Goal: Information Seeking & Learning: Learn about a topic

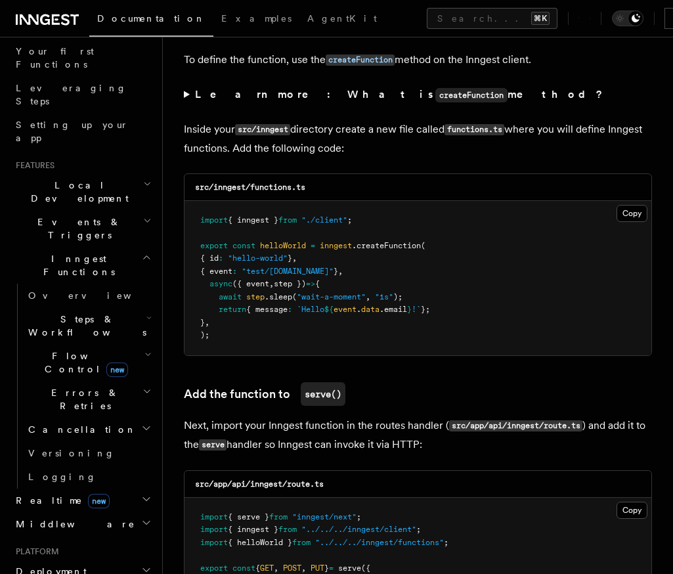
scroll to position [168, 0]
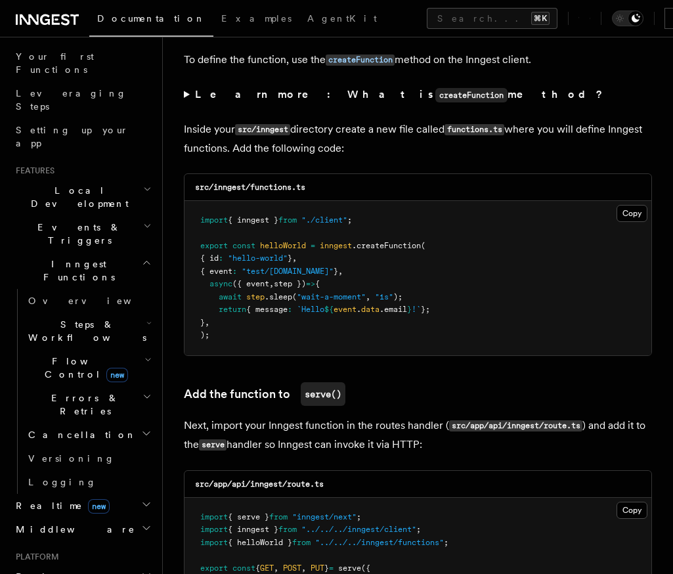
click at [77, 318] on span "Steps & Workflows" at bounding box center [84, 331] width 123 height 26
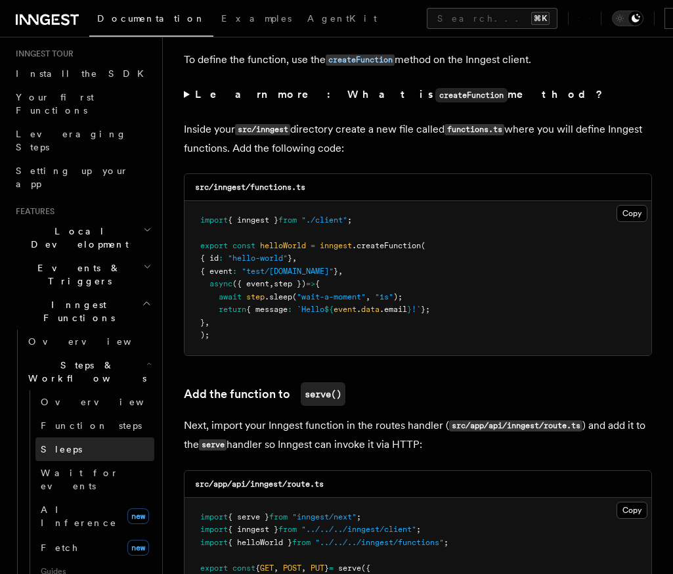
scroll to position [117, 0]
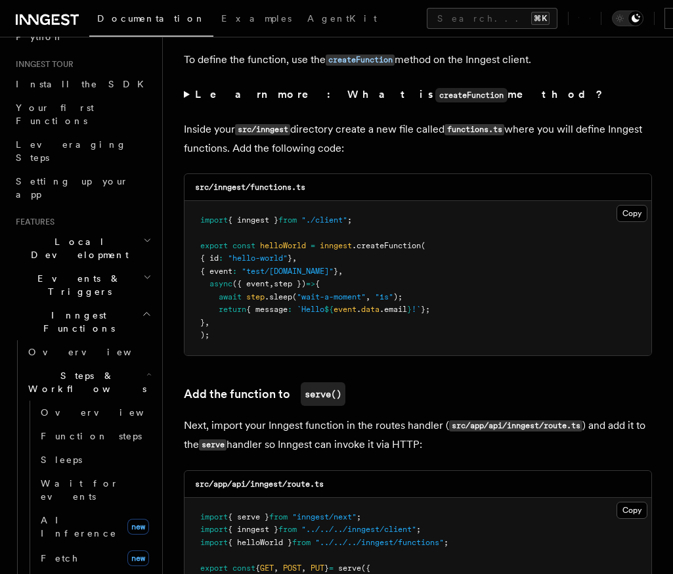
click at [58, 272] on span "Events & Triggers" at bounding box center [77, 285] width 133 height 26
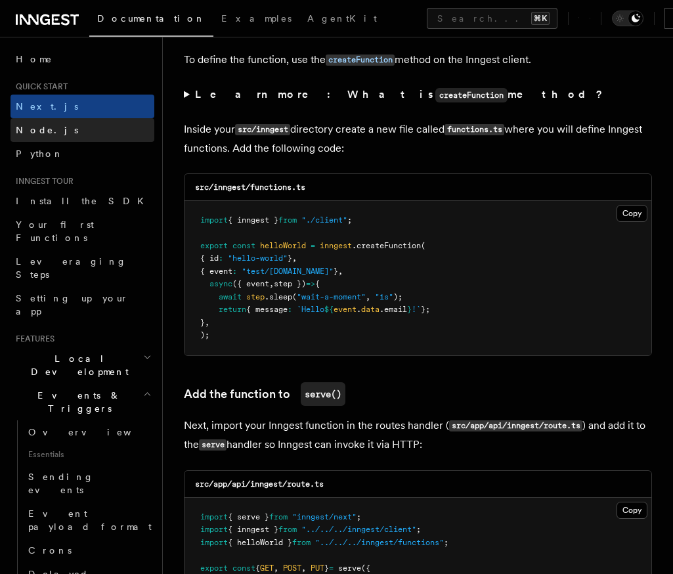
scroll to position [0, 0]
click at [50, 352] on span "Local Development" at bounding box center [77, 365] width 133 height 26
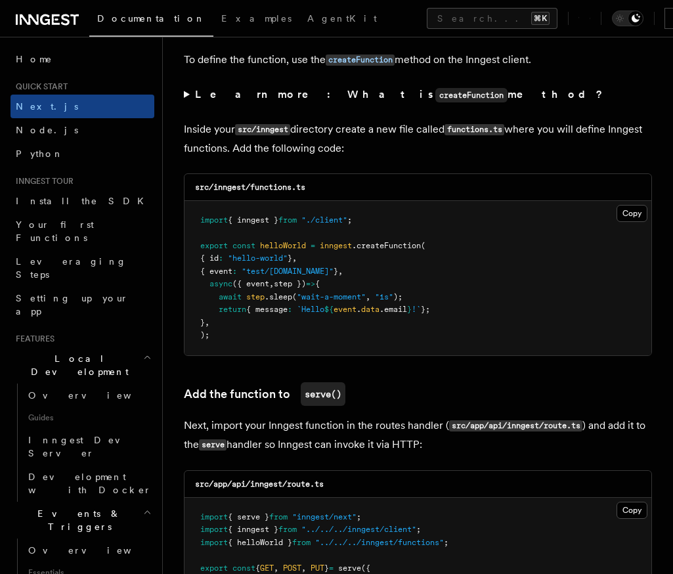
click at [50, 352] on span "Local Development" at bounding box center [77, 365] width 133 height 26
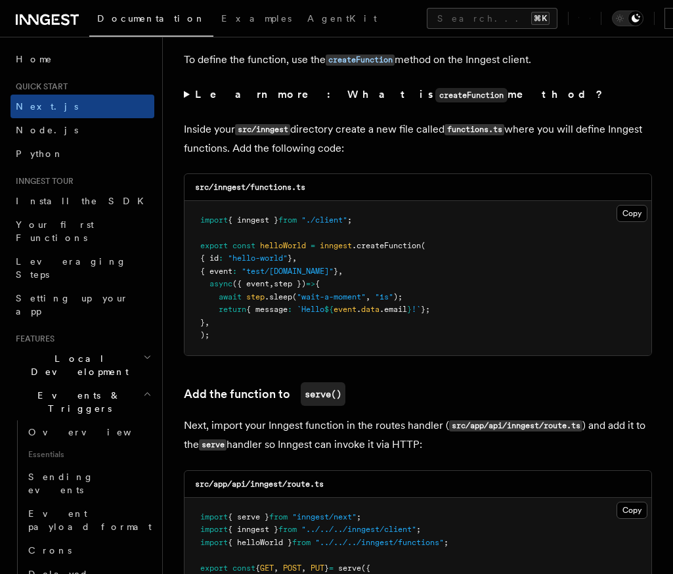
click at [50, 389] on span "Events & Triggers" at bounding box center [77, 402] width 133 height 26
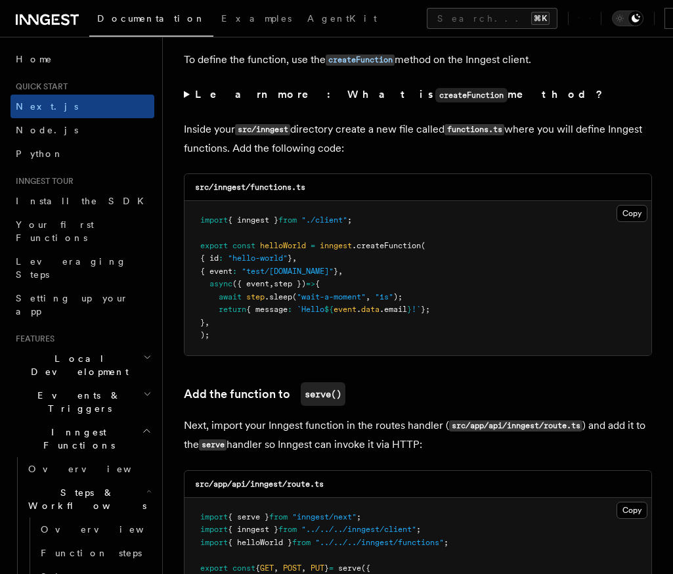
click at [48, 425] on span "Inngest Functions" at bounding box center [76, 438] width 131 height 26
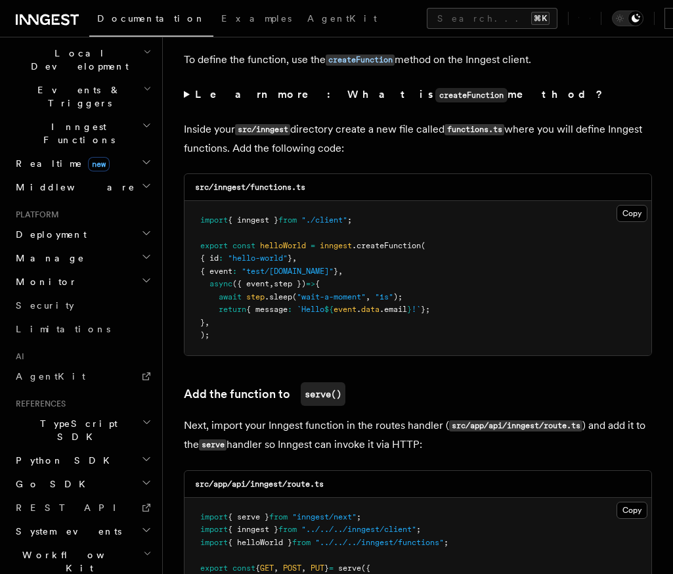
scroll to position [301, 0]
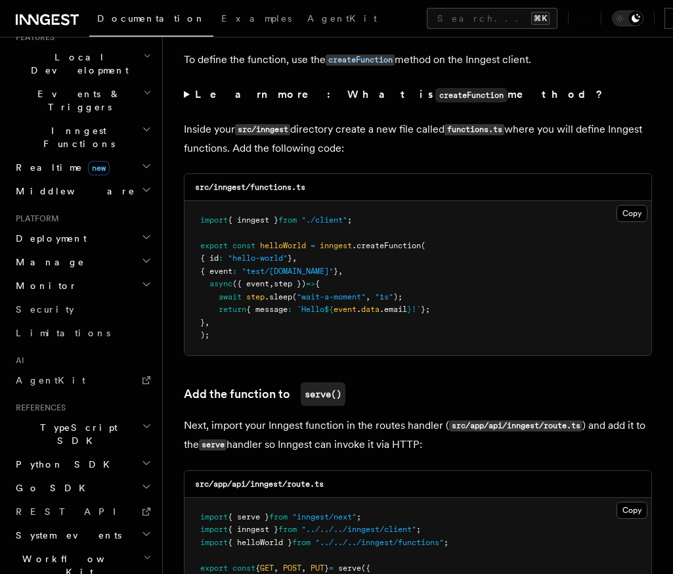
click at [48, 255] on span "Manage" at bounding box center [48, 261] width 74 height 13
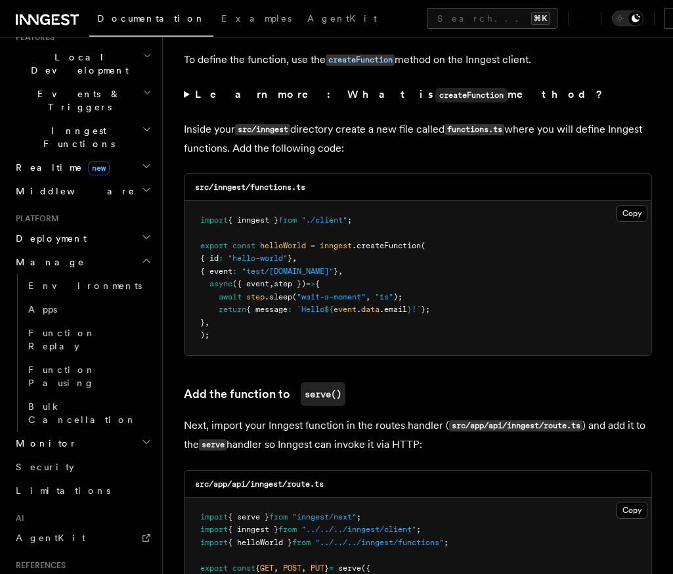
click at [48, 255] on span "Manage" at bounding box center [48, 261] width 74 height 13
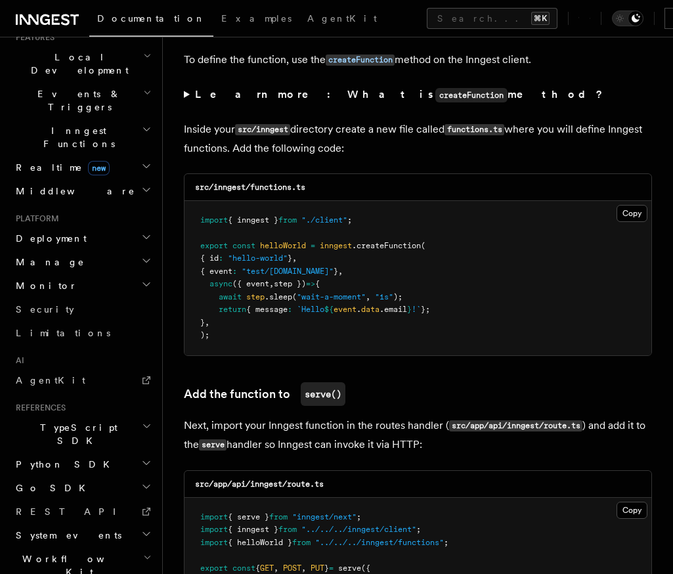
click at [64, 232] on span "Deployment" at bounding box center [49, 238] width 76 height 13
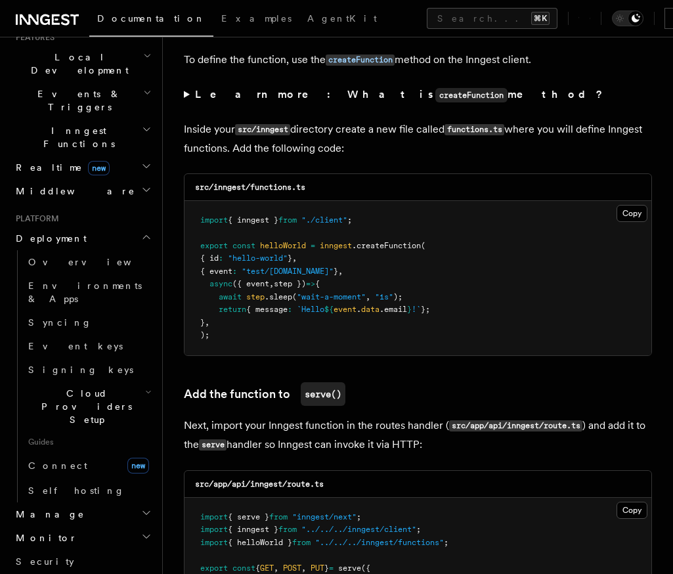
click at [64, 232] on span "Deployment" at bounding box center [49, 238] width 76 height 13
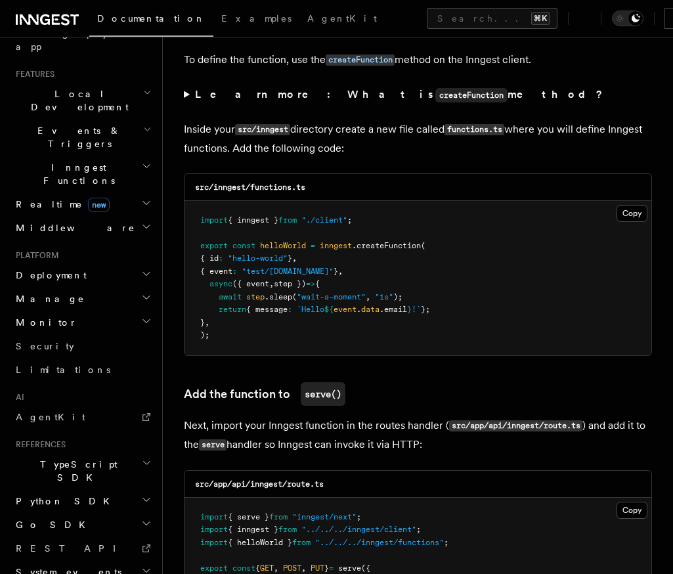
scroll to position [256, 0]
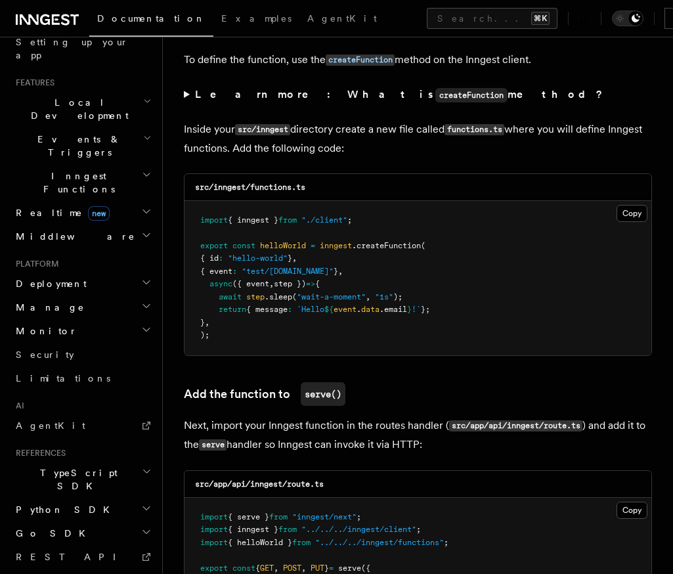
click at [49, 206] on span "Realtime new" at bounding box center [60, 212] width 99 height 13
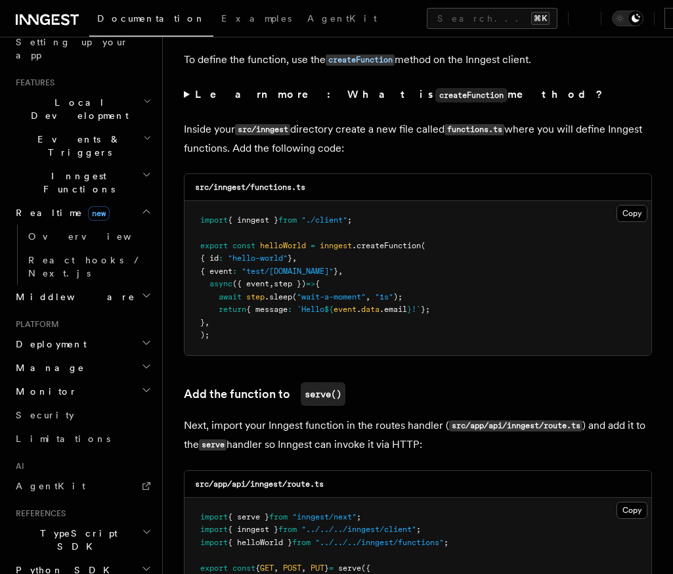
click at [49, 206] on span "Realtime new" at bounding box center [60, 212] width 99 height 13
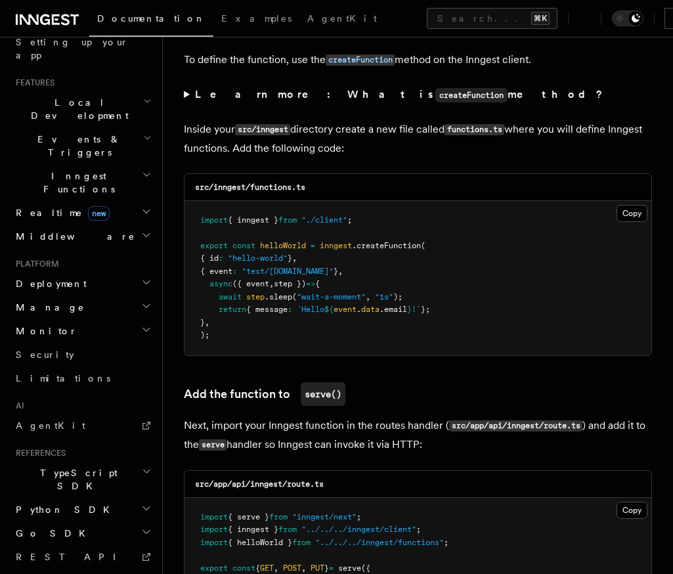
click at [49, 169] on span "Inngest Functions" at bounding box center [76, 182] width 131 height 26
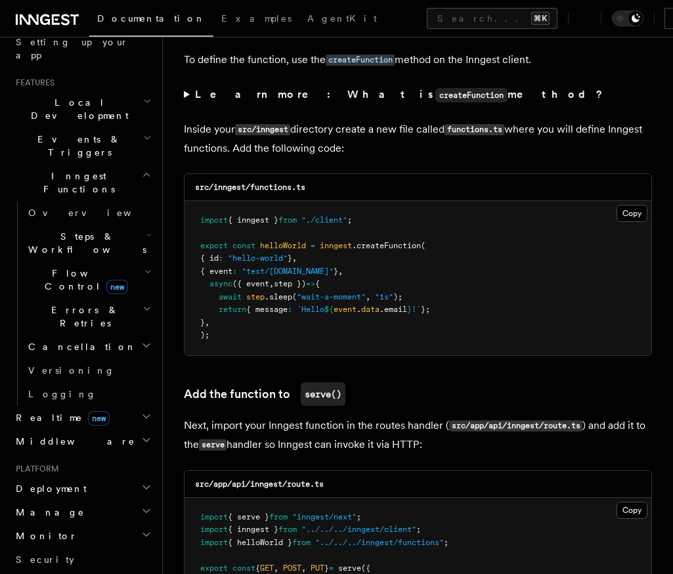
click at [57, 230] on span "Steps & Workflows" at bounding box center [84, 243] width 123 height 26
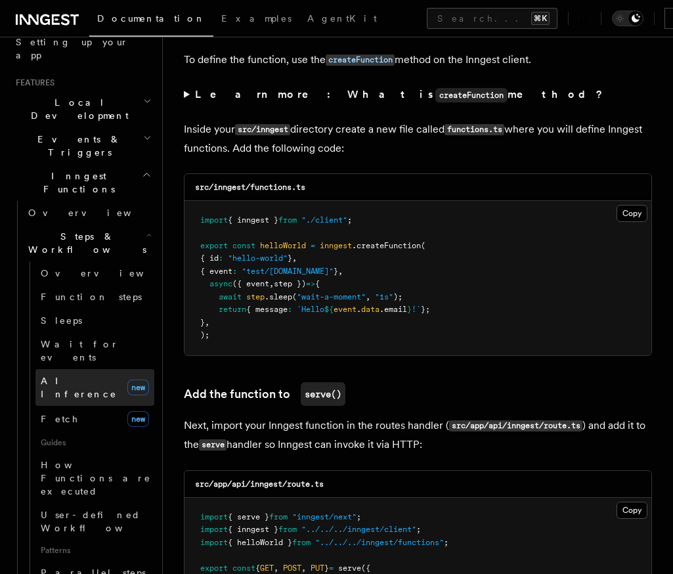
click at [62, 376] on span "AI Inference" at bounding box center [79, 388] width 76 height 24
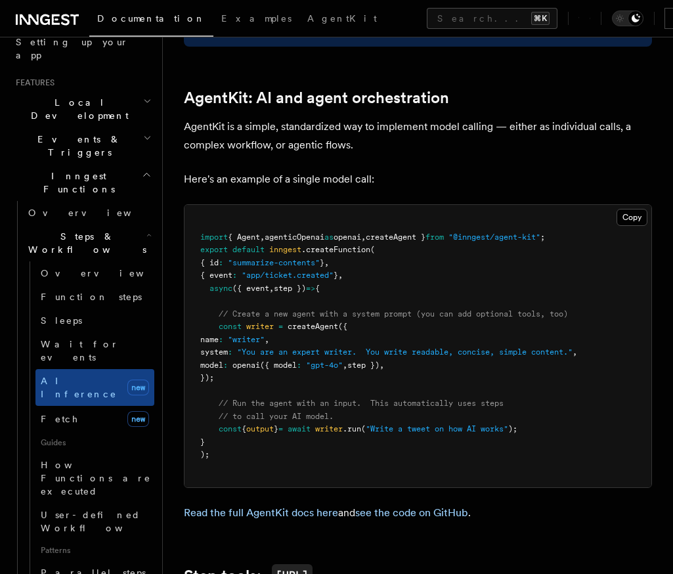
scroll to position [764, 0]
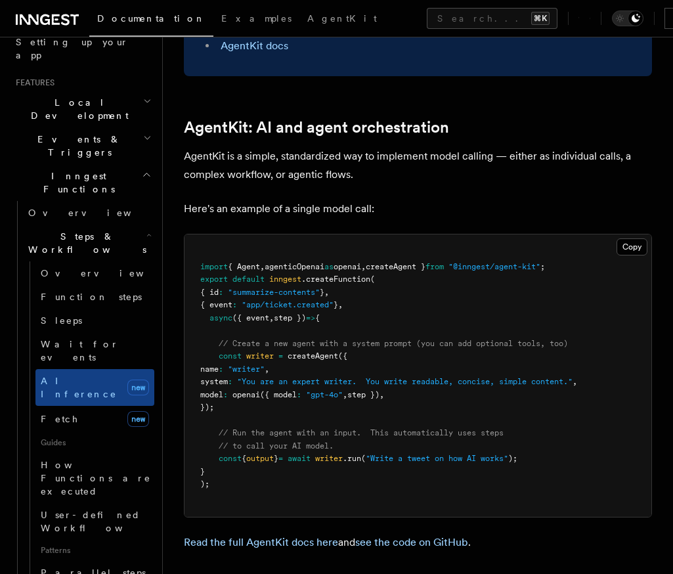
click at [235, 0] on div "Documentation Examples AgentKit Search... ⌘K Contact sales Sign Up" at bounding box center [336, 18] width 673 height 37
